Goal: Task Accomplishment & Management: Complete application form

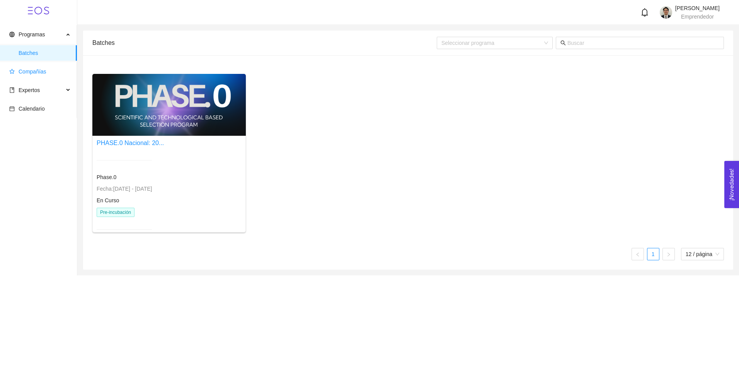
click at [35, 72] on span "Compañías" at bounding box center [33, 71] width 28 height 6
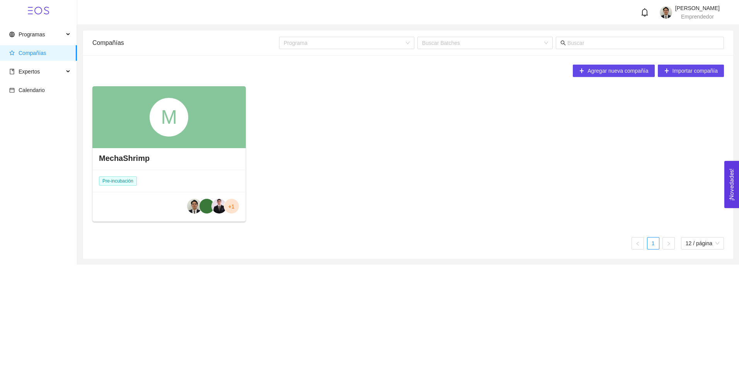
click at [125, 161] on h4 "MechaShrimp" at bounding box center [124, 158] width 51 height 11
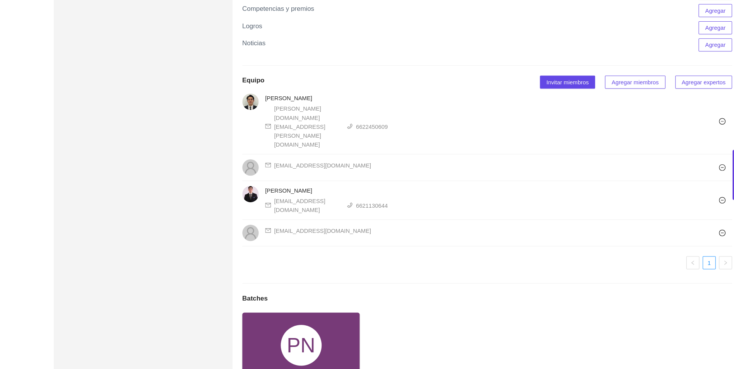
scroll to position [502, 0]
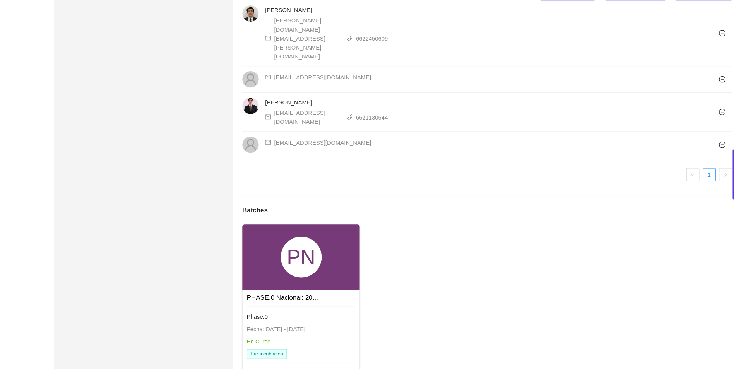
click at [314, 248] on div "PN" at bounding box center [310, 263] width 111 height 62
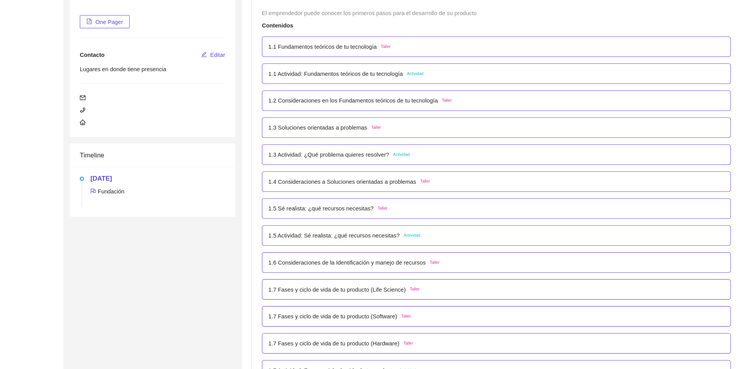
scroll to position [113, 0]
click at [353, 194] on p "1.4 Consideraciones a Soluciones orientadas a problemas" at bounding box center [341, 190] width 140 height 9
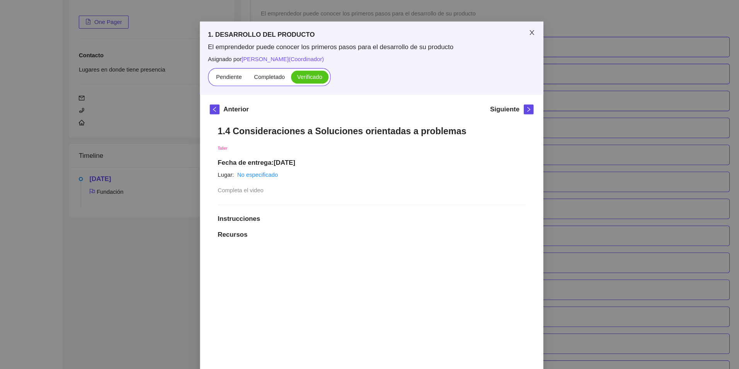
click at [517, 45] on span "Close" at bounding box center [522, 50] width 22 height 22
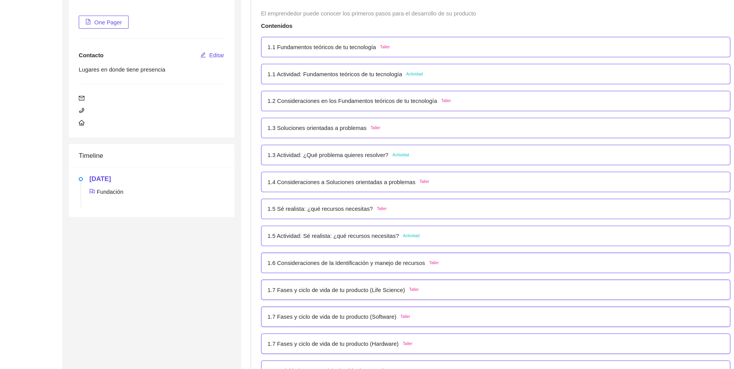
click at [336, 212] on p "1.5 Sé realista: ¿qué recursos necesitas?" at bounding box center [321, 216] width 100 height 9
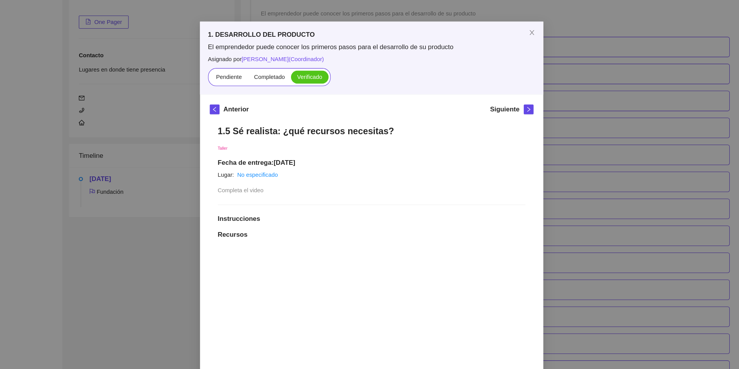
click at [642, 212] on div "1. DESARROLLO DEL PRODUCTO El emprendedor puede conocer los primeros pasos para…" at bounding box center [369, 184] width 739 height 369
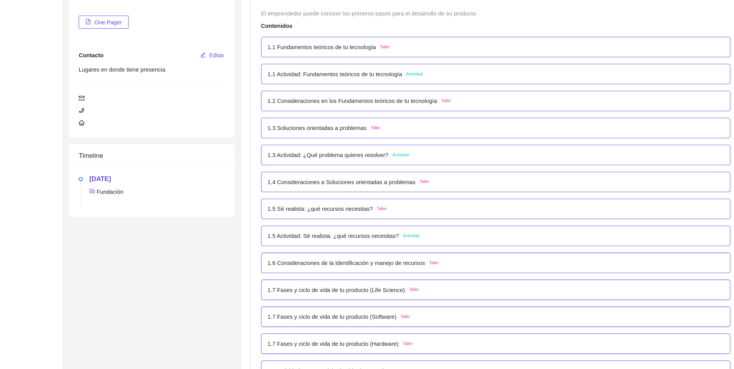
click at [423, 244] on div "1.5 Actividad: Sé realista: ¿qué recursos necesitas? Actividad" at bounding box center [487, 241] width 432 height 9
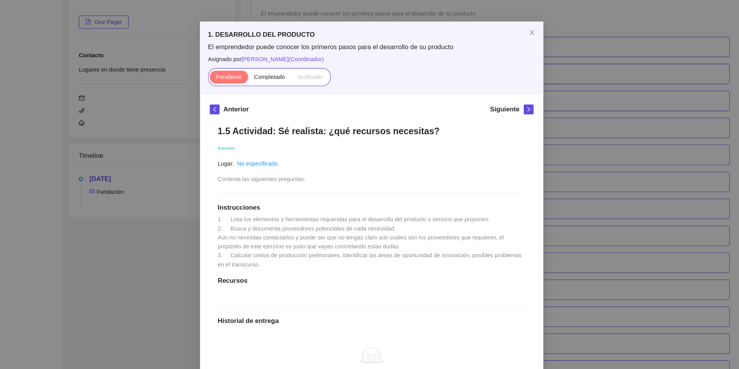
click at [618, 166] on div "1. DESARROLLO DEL PRODUCTO El emprendedor puede conocer los primeros pasos para…" at bounding box center [369, 184] width 739 height 369
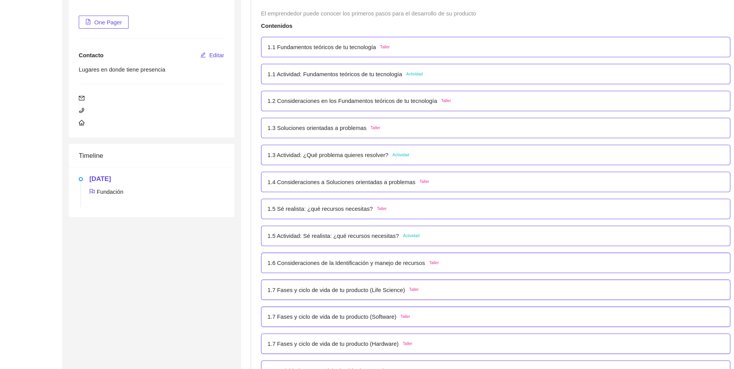
click at [382, 221] on div "1.5 Sé realista: ¿qué recursos necesitas? Taller" at bounding box center [487, 215] width 444 height 19
click at [362, 217] on p "1.5 Sé realista: ¿qué recursos necesitas?" at bounding box center [321, 216] width 100 height 9
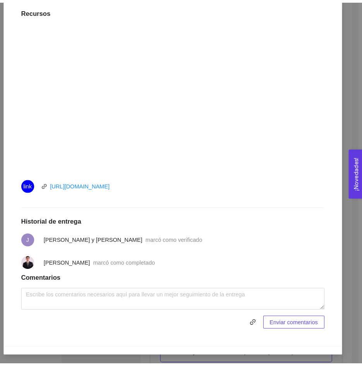
scroll to position [0, 0]
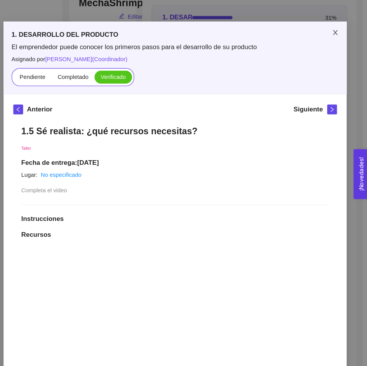
click at [335, 45] on span "Close" at bounding box center [336, 50] width 22 height 22
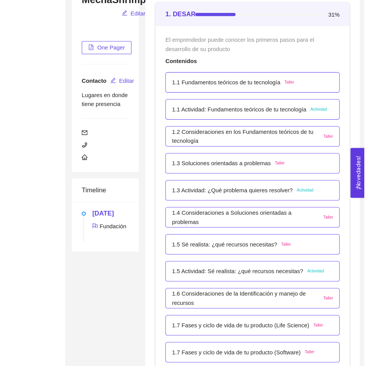
scroll to position [115, 0]
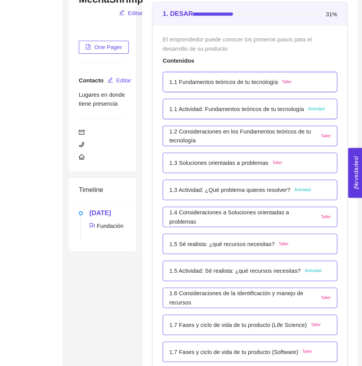
click at [257, 270] on div "1.5 Actividad: Sé realista: ¿qué recursos necesitas? Actividad" at bounding box center [254, 275] width 165 height 19
click at [248, 275] on p "1.5 Actividad: Sé realista: ¿qué recursos necesitas?" at bounding box center [240, 275] width 124 height 9
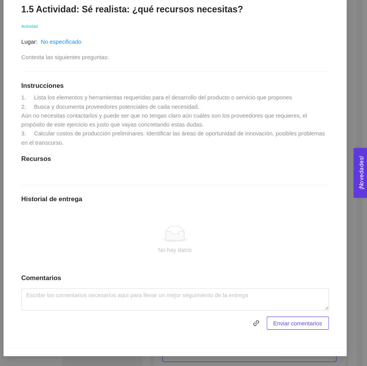
scroll to position [119, 0]
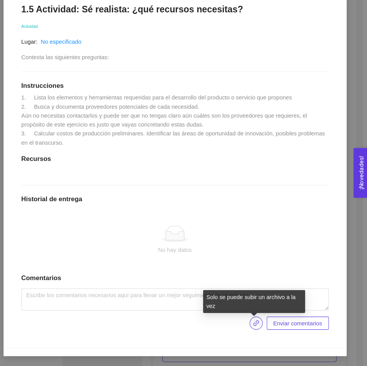
click at [262, 325] on button "button" at bounding box center [260, 325] width 12 height 12
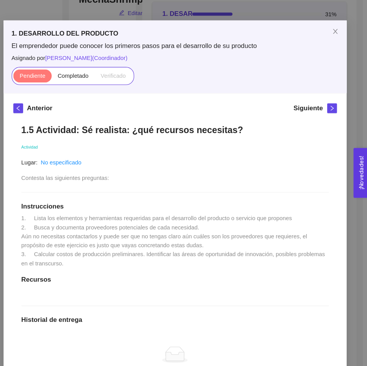
scroll to position [123, 0]
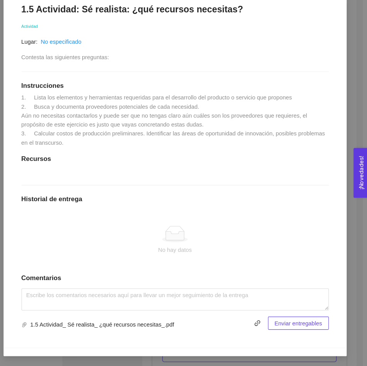
click at [283, 324] on span "Enviar entregables" at bounding box center [300, 325] width 45 height 9
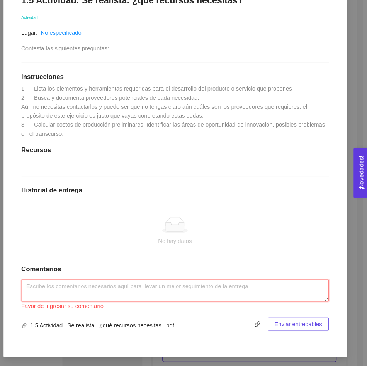
click at [205, 300] on textarea at bounding box center [183, 294] width 291 height 21
type textarea "y"
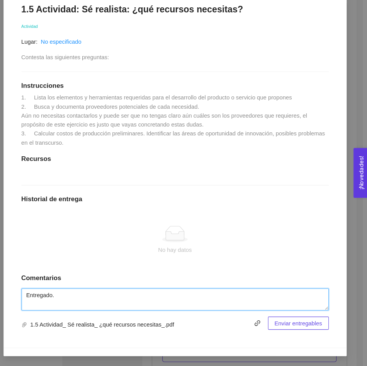
type textarea "Entregado."
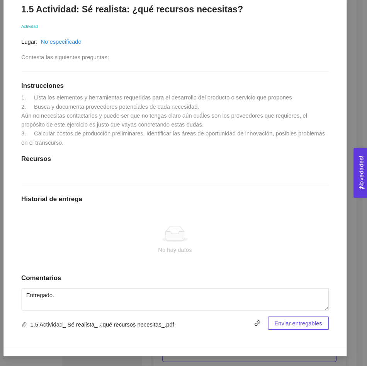
click at [317, 328] on span "Enviar entregables" at bounding box center [300, 325] width 45 height 9
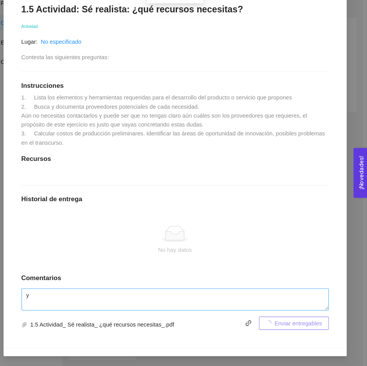
scroll to position [93, 0]
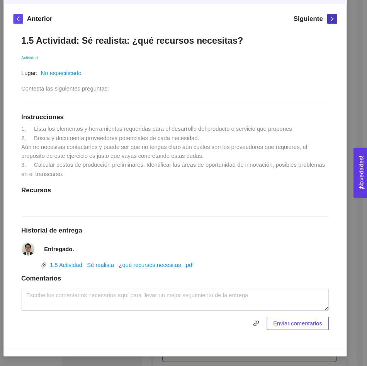
click at [330, 33] on button "button" at bounding box center [332, 36] width 9 height 9
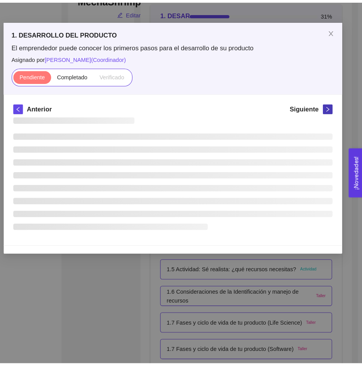
scroll to position [0, 0]
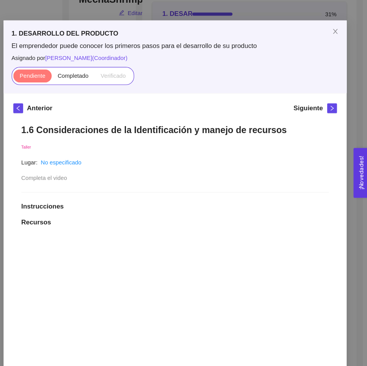
click at [350, 231] on div "1. DESARROLLO DEL PRODUCTO El emprendedor puede conocer los primeros pasos para…" at bounding box center [183, 183] width 367 height 366
